Goal: Information Seeking & Learning: Find specific fact

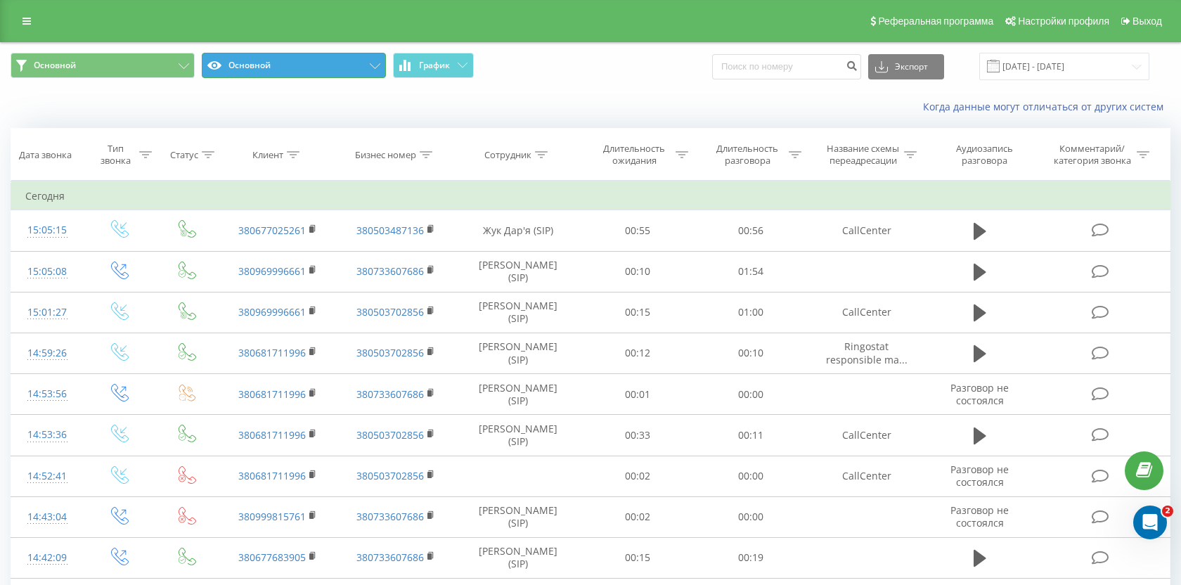
click at [365, 65] on button "Основной" at bounding box center [294, 65] width 184 height 25
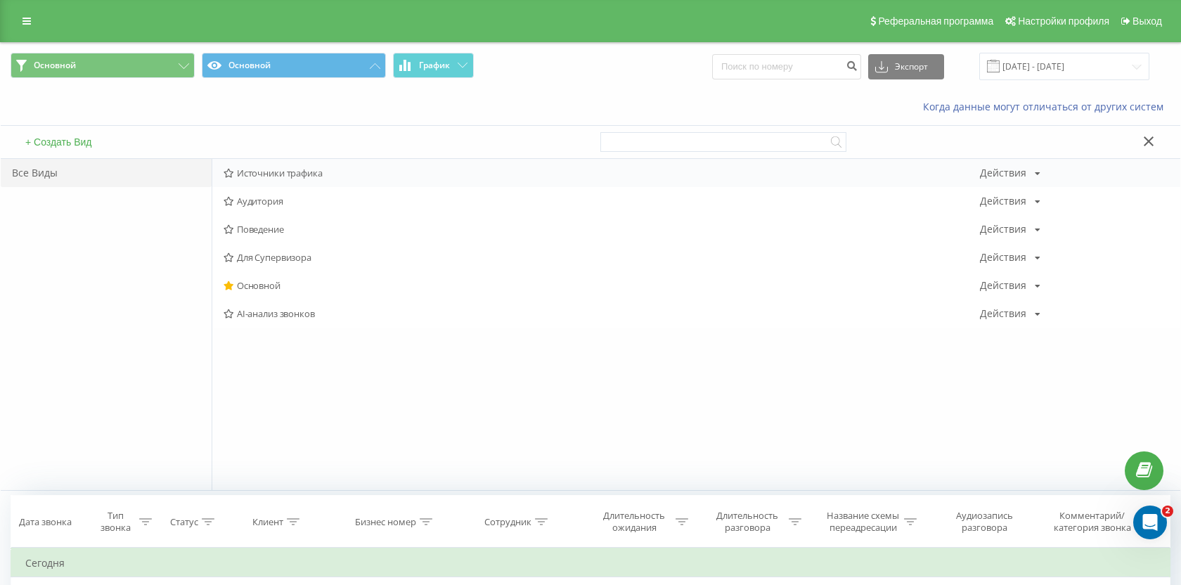
click at [340, 179] on div "Источники трафика Действия Редактировать Копировать Удалить По умолчанию Подели…" at bounding box center [696, 173] width 968 height 28
click at [302, 170] on span "Источники трафика" at bounding box center [602, 173] width 756 height 10
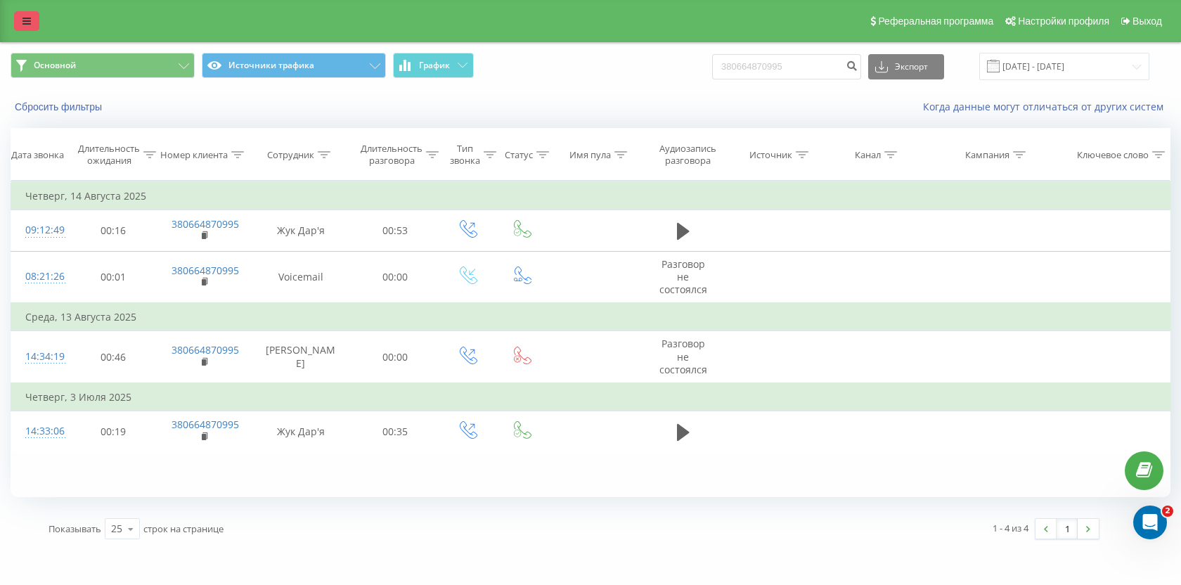
click at [25, 18] on icon at bounding box center [26, 21] width 8 height 10
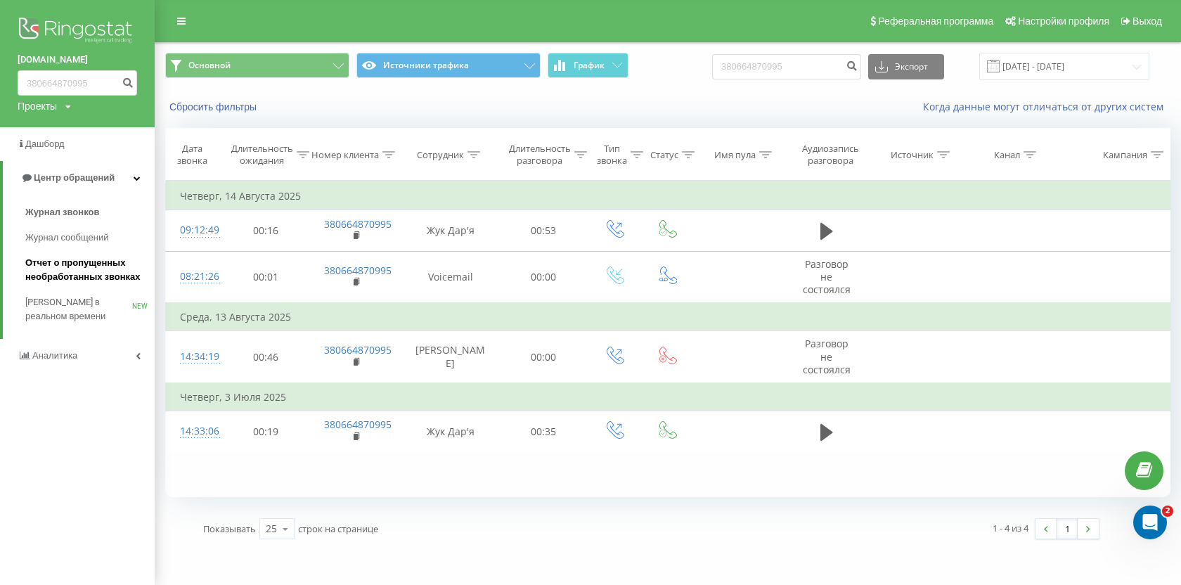
click at [86, 269] on span "Отчет о пропущенных необработанных звонках" at bounding box center [86, 270] width 122 height 28
click at [63, 316] on span "Звонки в реальном времени" at bounding box center [78, 309] width 107 height 28
click at [63, 347] on link "Аналитика" at bounding box center [77, 356] width 155 height 34
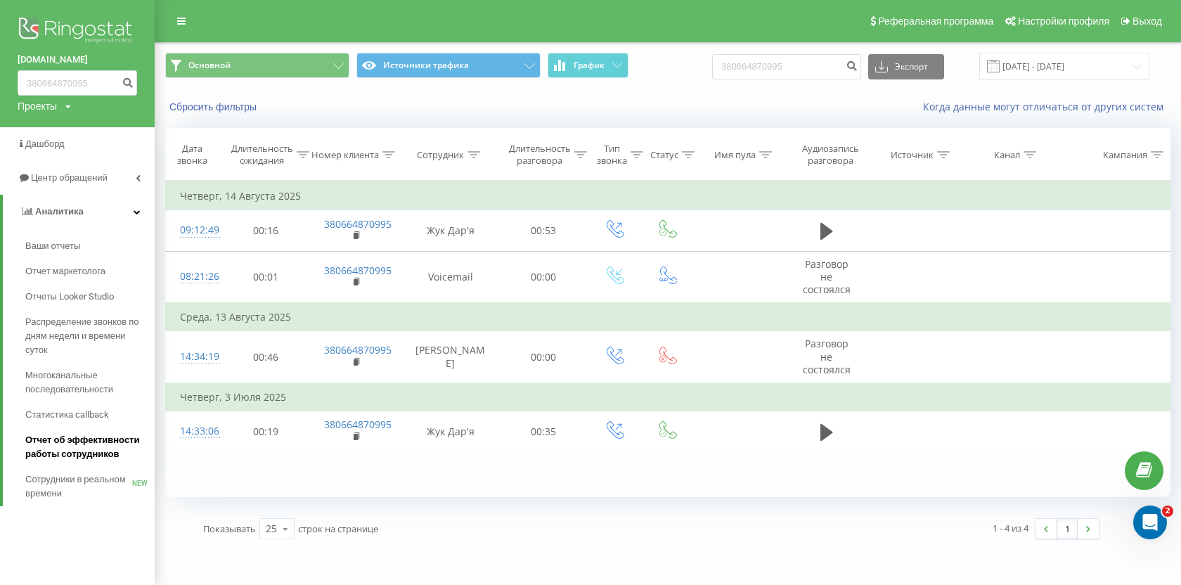
click at [79, 444] on span "Отчет об эффективности работы сотрудников" at bounding box center [86, 447] width 122 height 28
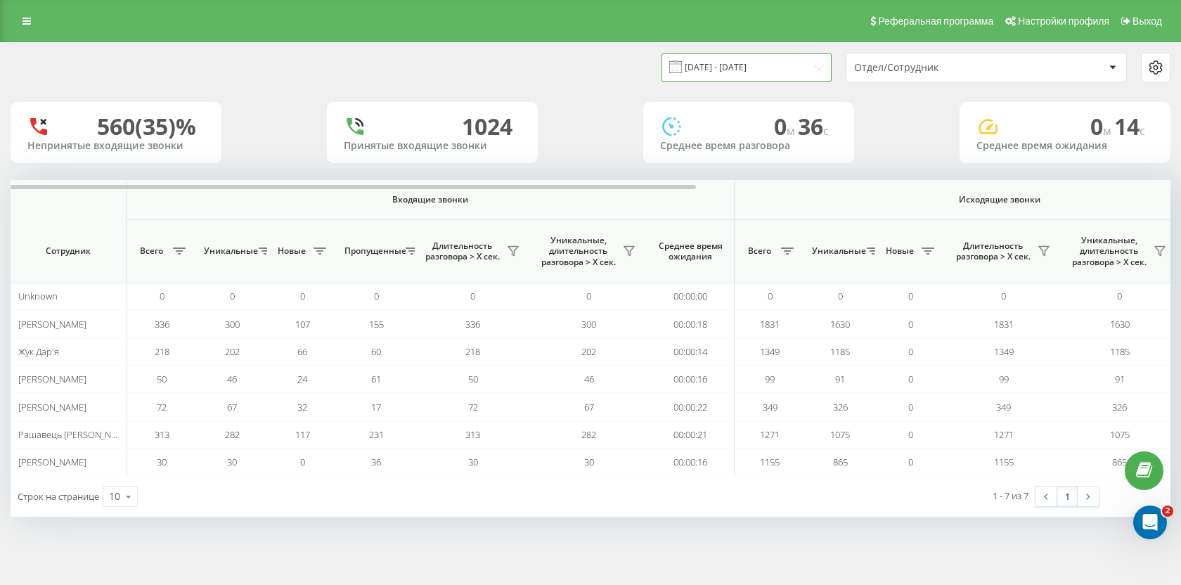
click at [772, 73] on input "[DATE] - [DATE]" at bounding box center [747, 66] width 170 height 27
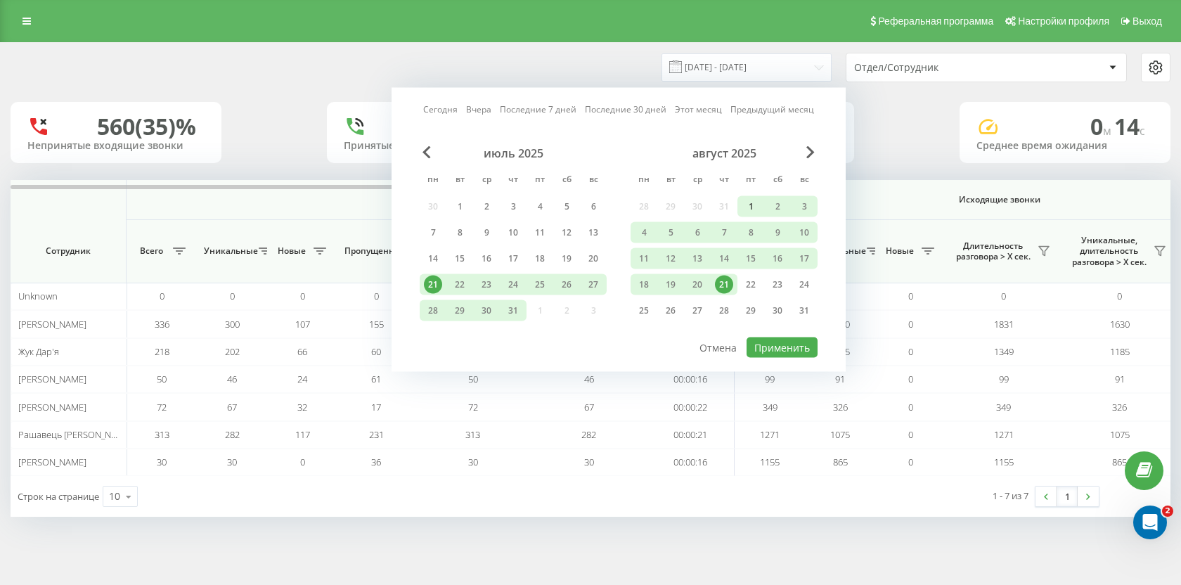
click at [746, 201] on div "1" at bounding box center [751, 207] width 18 height 18
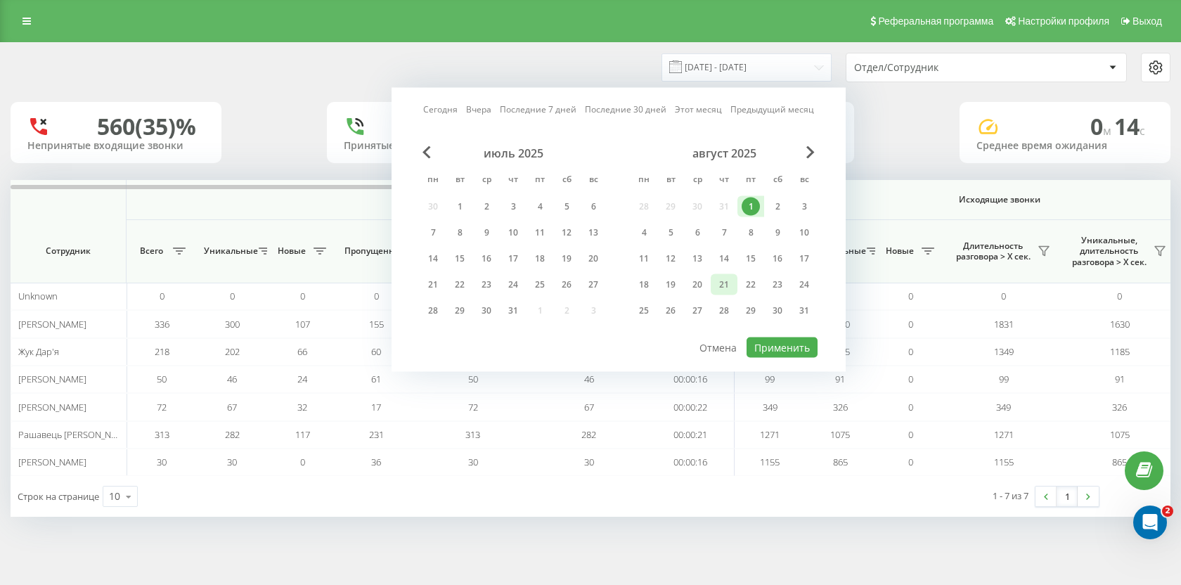
click at [723, 285] on div "21" at bounding box center [724, 285] width 18 height 18
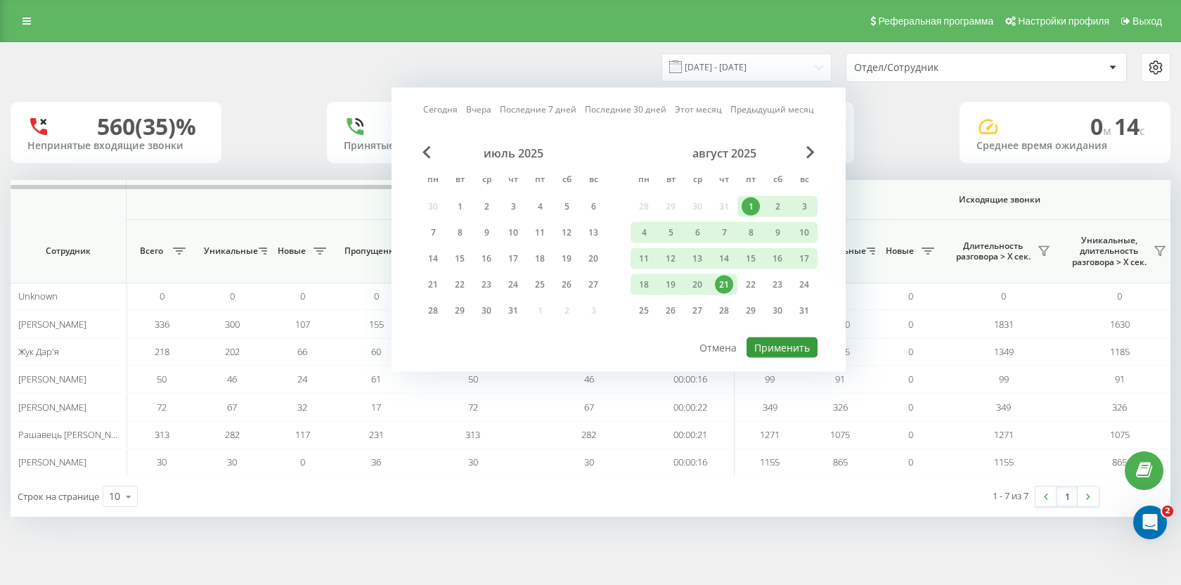
click at [783, 344] on button "Применить" at bounding box center [782, 347] width 71 height 20
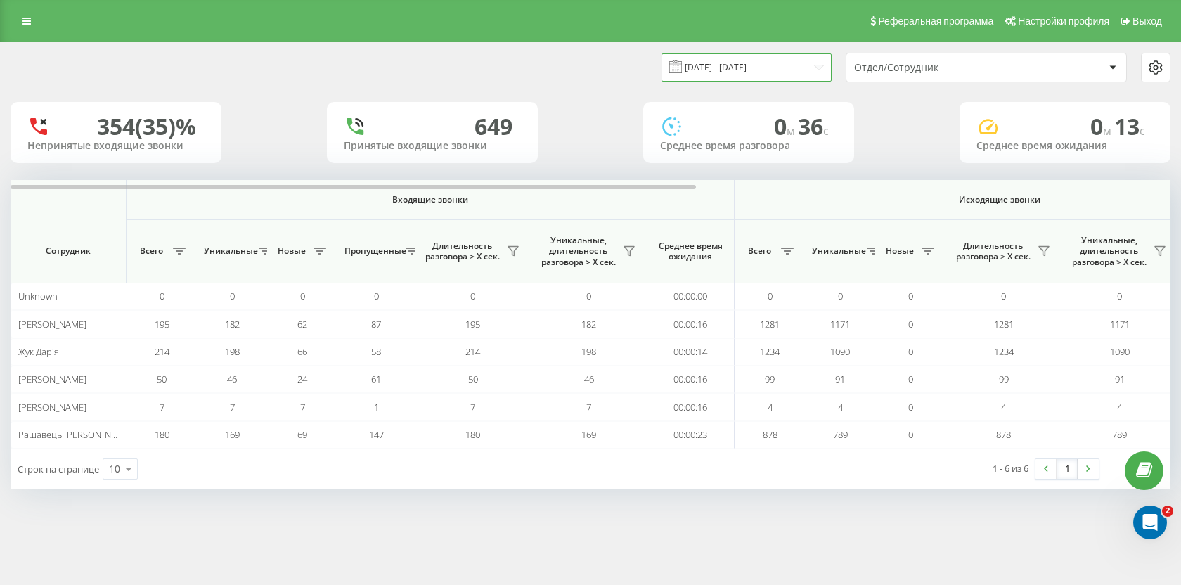
click at [782, 68] on input "01.08.2025 - 21.08.2025" at bounding box center [747, 66] width 170 height 27
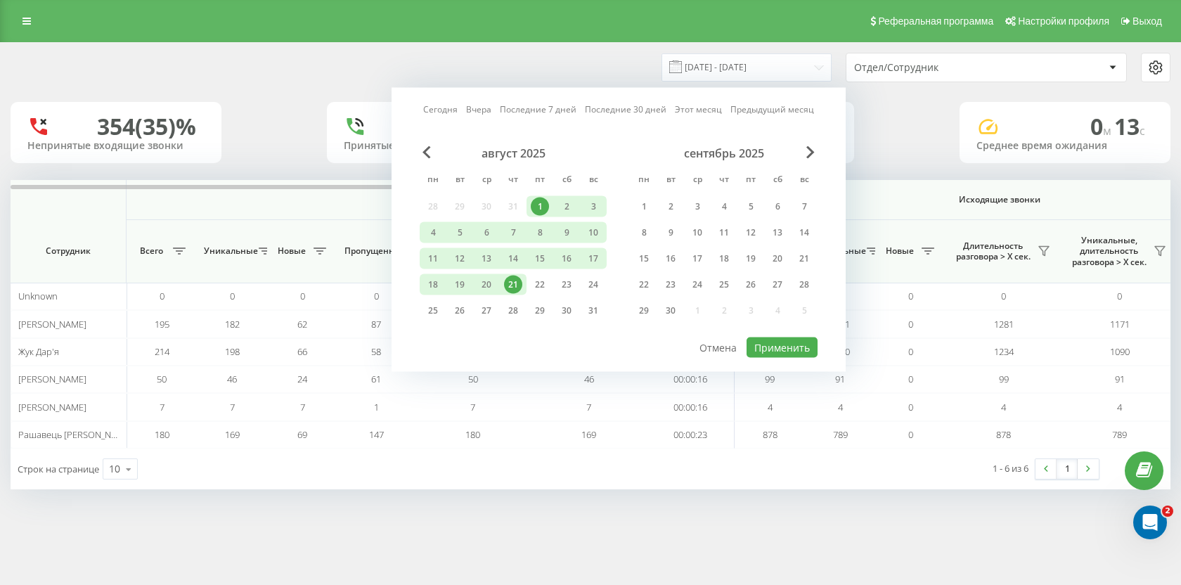
click at [515, 283] on div "21" at bounding box center [513, 285] width 18 height 18
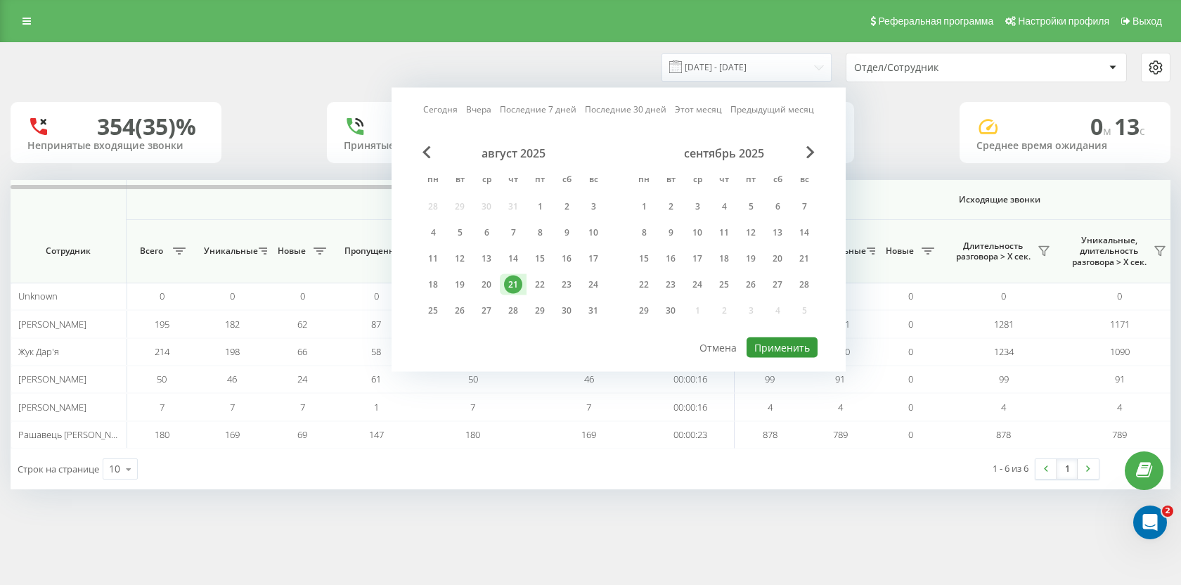
click at [807, 347] on button "Применить" at bounding box center [782, 347] width 71 height 20
type input "[DATE] - [DATE]"
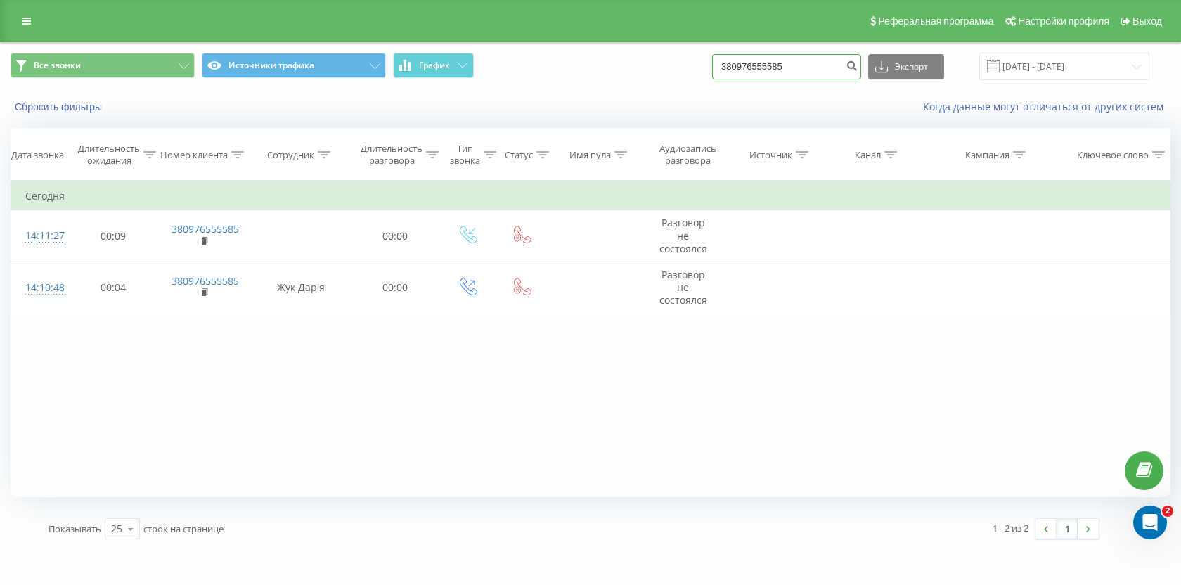
click at [771, 64] on input "380976555585" at bounding box center [786, 66] width 149 height 25
paste input "0668227906"
type input "0668227906"
click at [860, 75] on button "submit" at bounding box center [851, 66] width 19 height 25
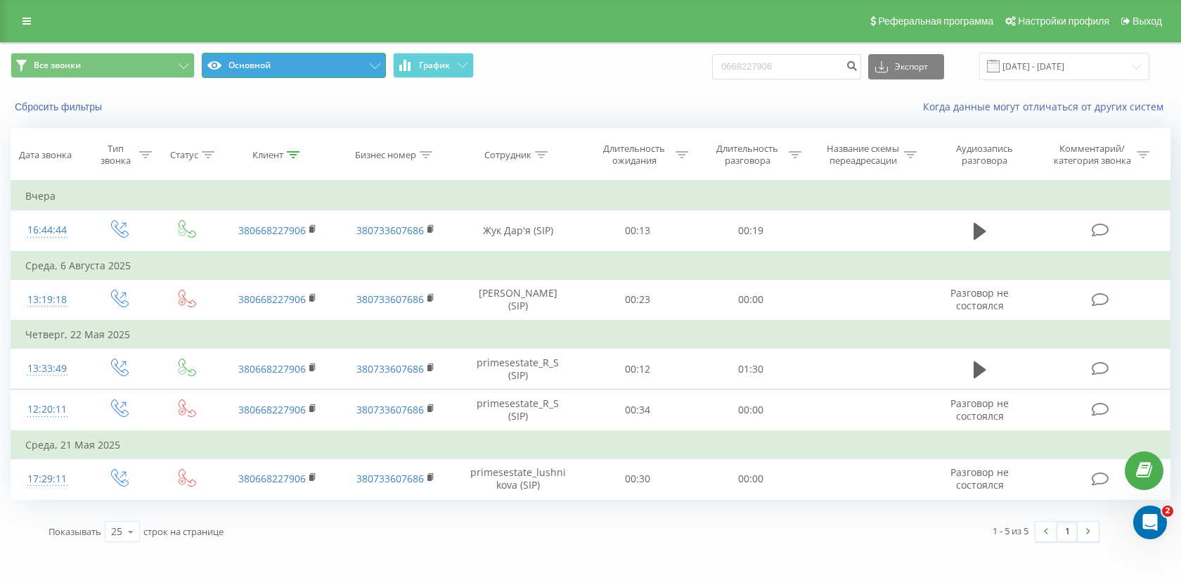
click at [254, 72] on button "Основной" at bounding box center [294, 65] width 184 height 25
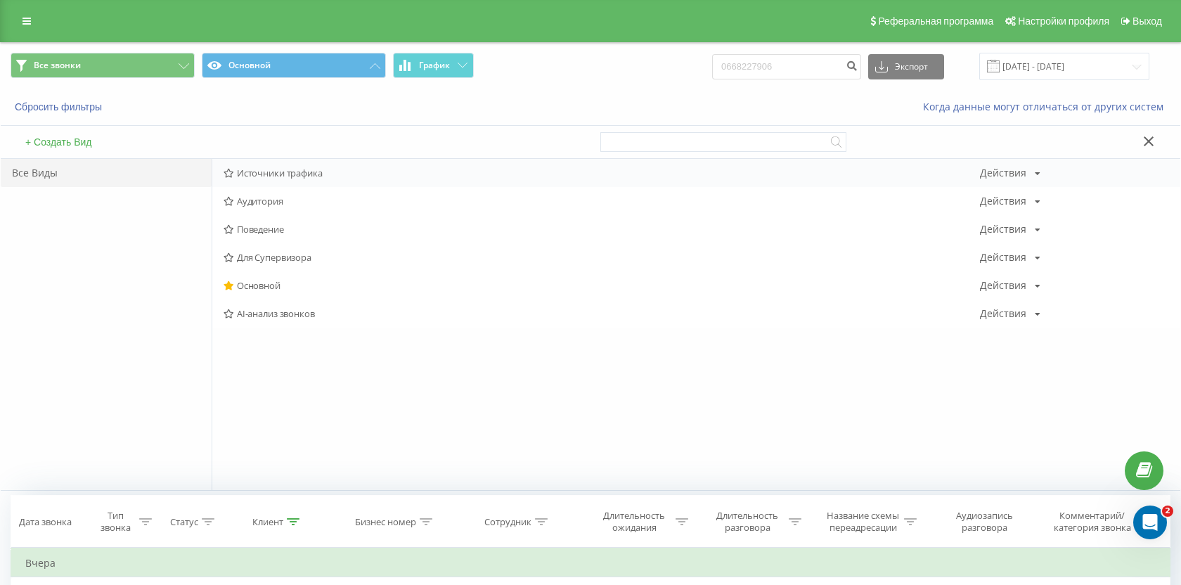
click at [275, 182] on div "Источники трафика Действия Редактировать Копировать Удалить По умолчанию Подели…" at bounding box center [696, 173] width 968 height 28
click at [292, 170] on span "Источники трафика" at bounding box center [602, 173] width 756 height 10
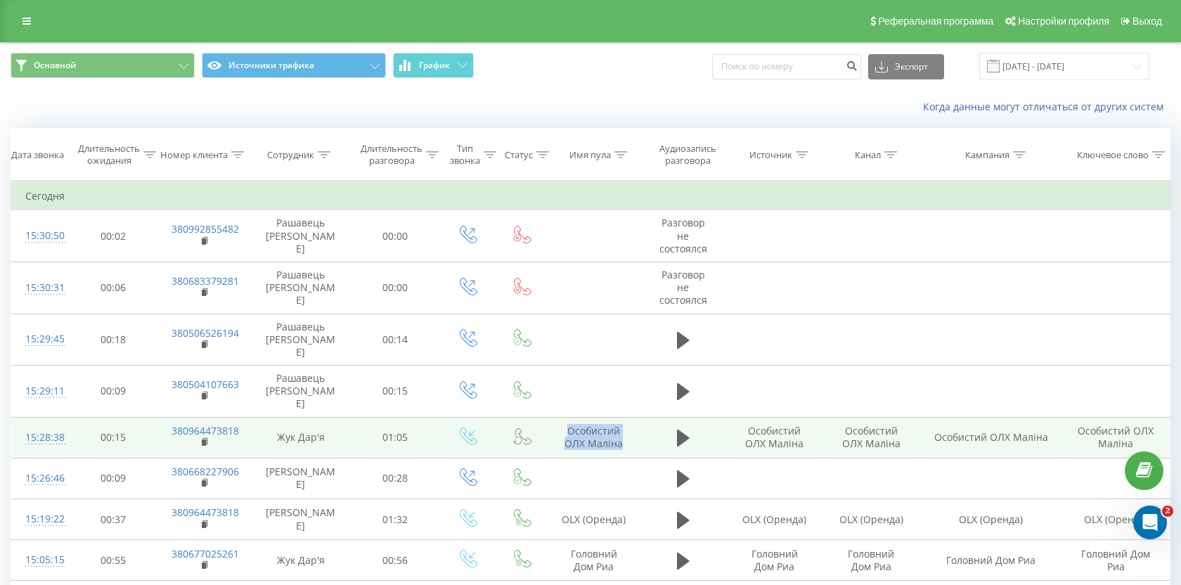
drag, startPoint x: 624, startPoint y: 424, endPoint x: 561, endPoint y: 401, distance: 66.7
click at [561, 417] on td "Особистий ОЛХ Маліна" at bounding box center [594, 437] width 93 height 41
copy td "Особистий ОЛХ Маліна"
